Goal: Check status: Check status

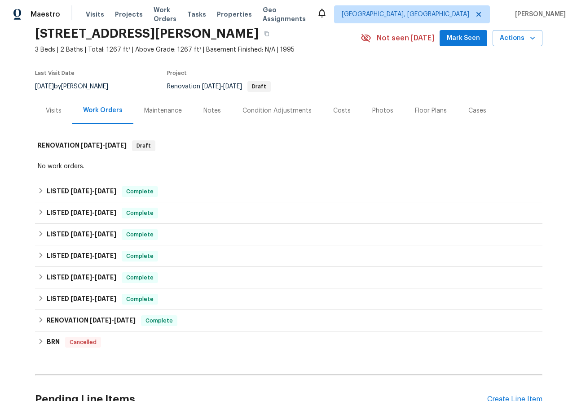
scroll to position [47, 0]
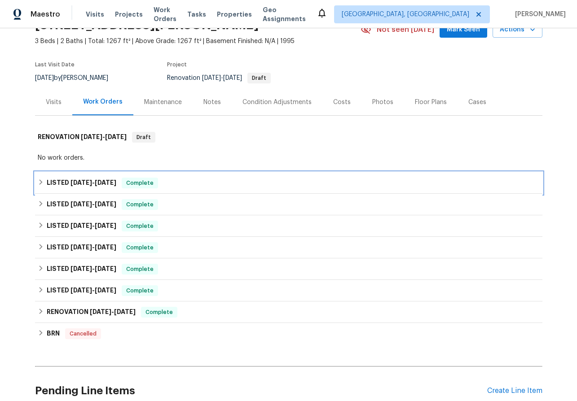
click at [40, 181] on icon at bounding box center [41, 182] width 6 height 6
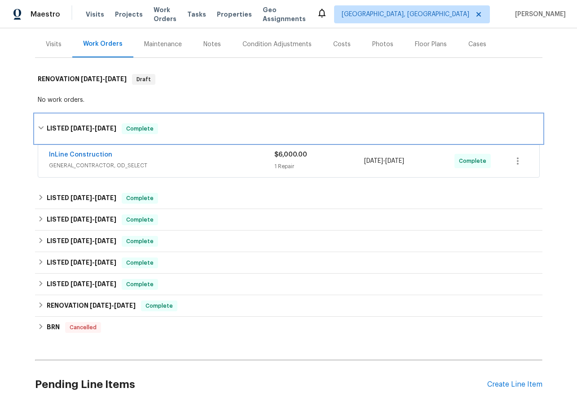
scroll to position [109, 0]
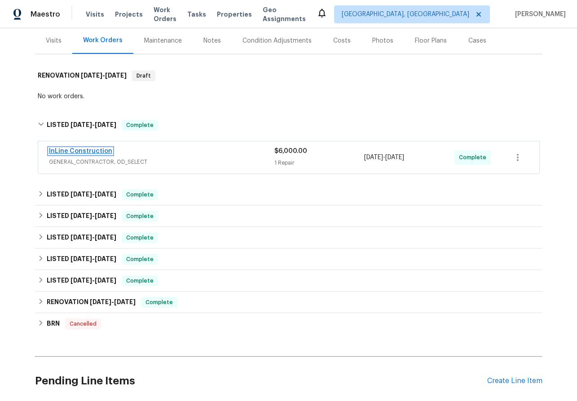
click at [58, 151] on link "InLine Construction" at bounding box center [80, 151] width 63 height 6
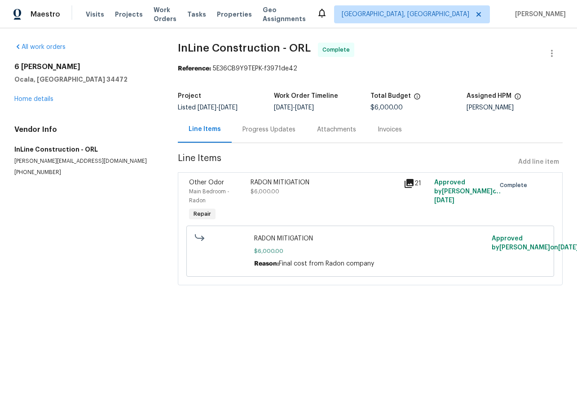
click at [383, 124] on div "Invoices" at bounding box center [390, 129] width 46 height 26
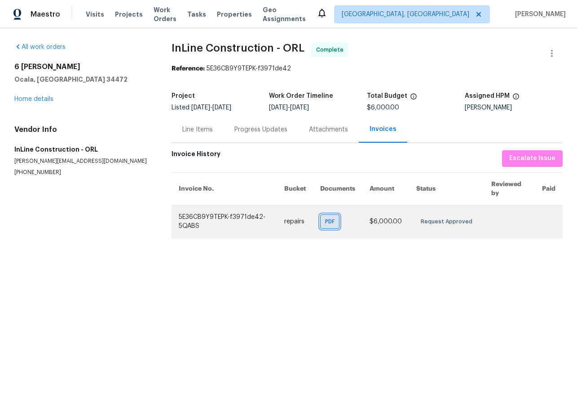
click at [333, 220] on span "PDF" at bounding box center [331, 221] width 13 height 9
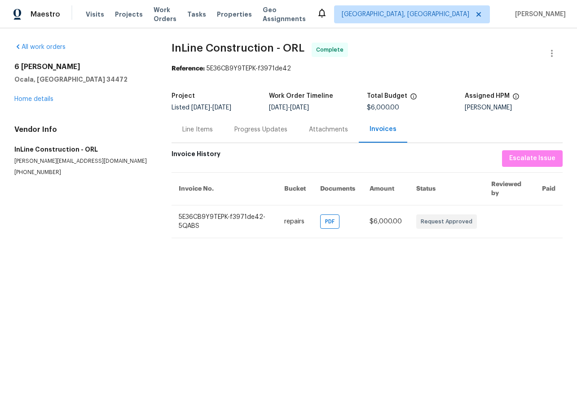
click at [249, 129] on div "Progress Updates" at bounding box center [260, 129] width 53 height 9
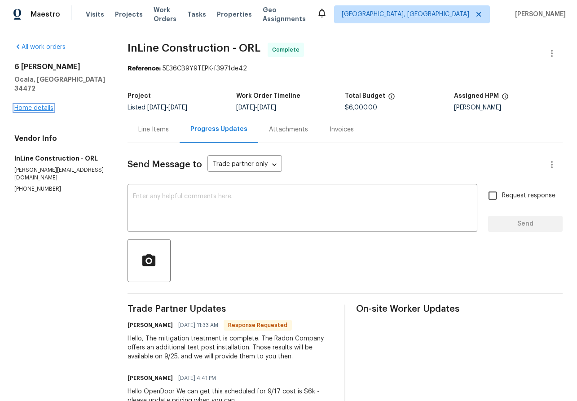
click at [41, 105] on link "Home details" at bounding box center [33, 108] width 39 height 6
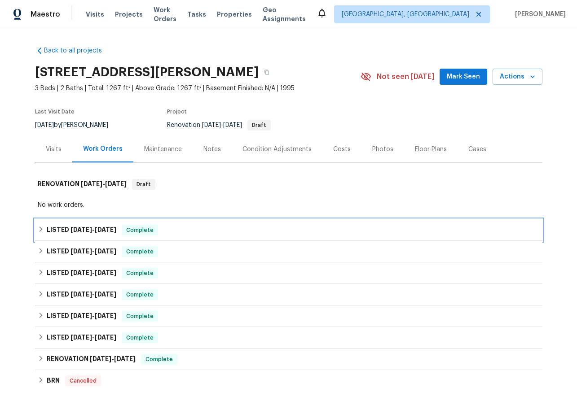
click at [44, 229] on icon at bounding box center [41, 229] width 6 height 6
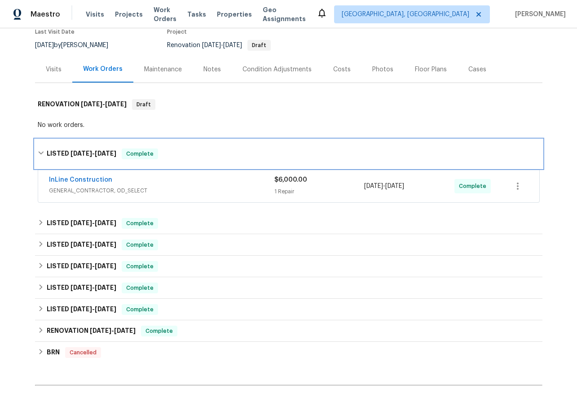
scroll to position [98, 0]
